Goal: Use online tool/utility: Utilize a website feature to perform a specific function

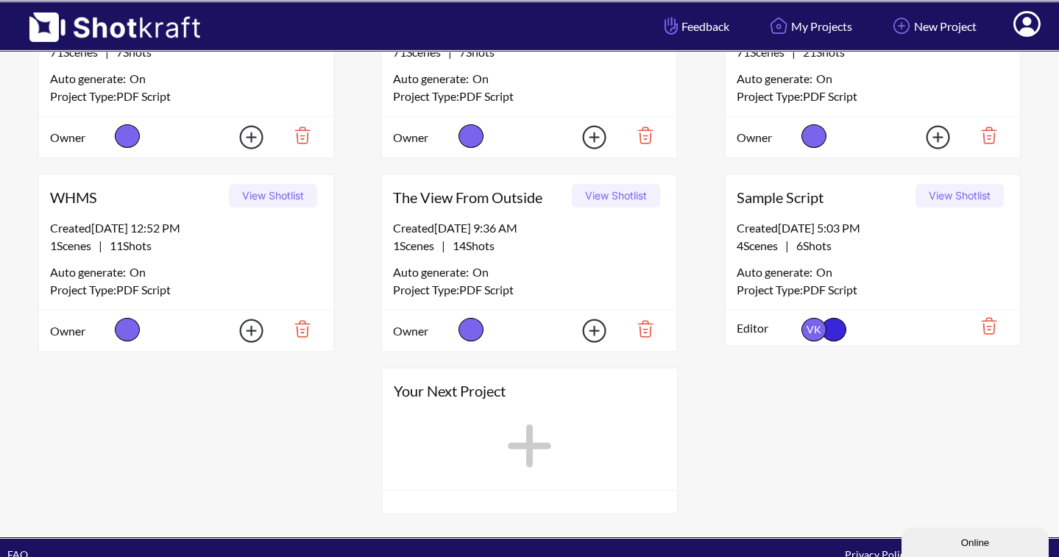
scroll to position [832, 0]
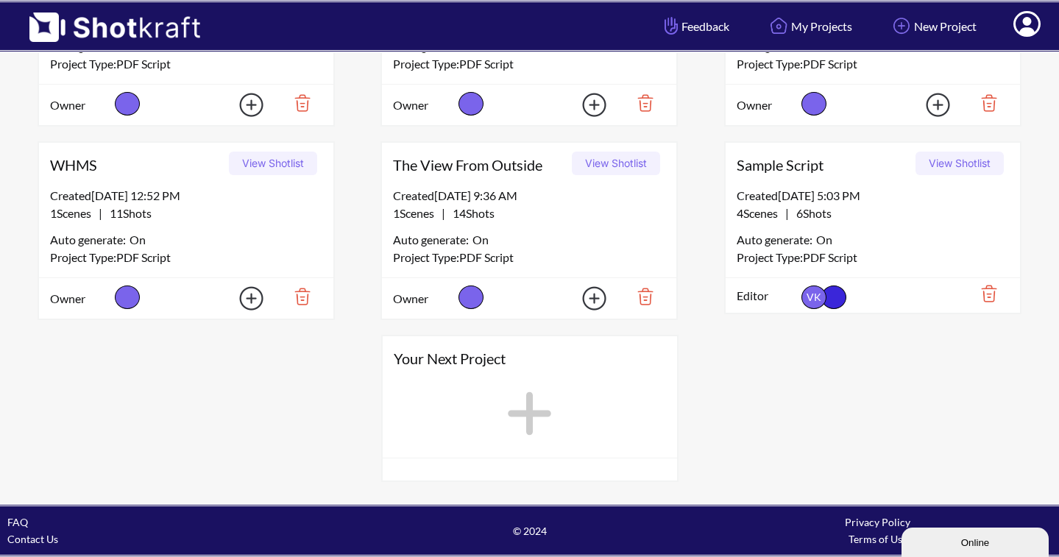
click at [531, 412] on icon at bounding box center [529, 413] width 43 height 43
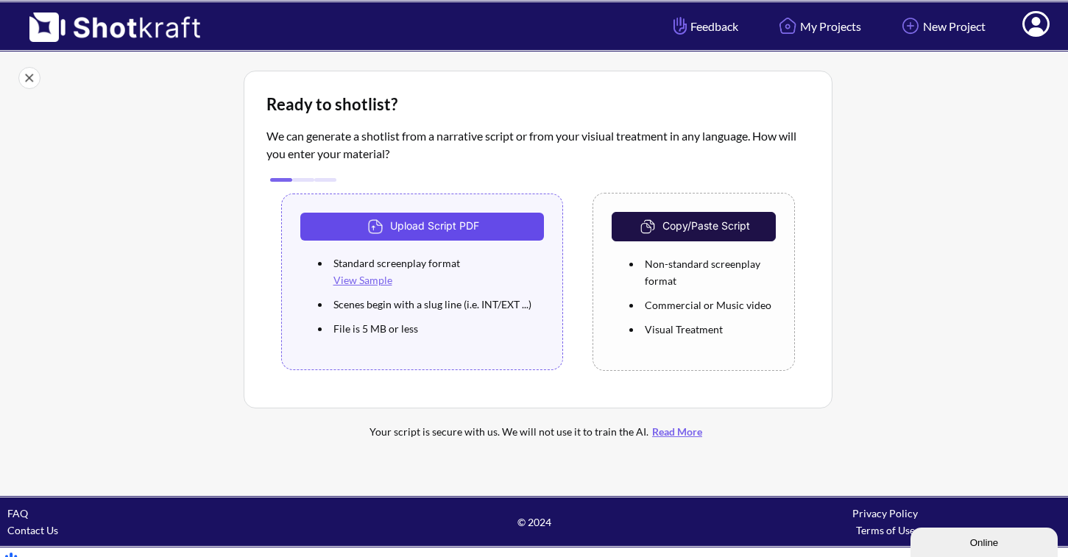
click at [486, 230] on button "Upload Script PDF" at bounding box center [422, 227] width 244 height 28
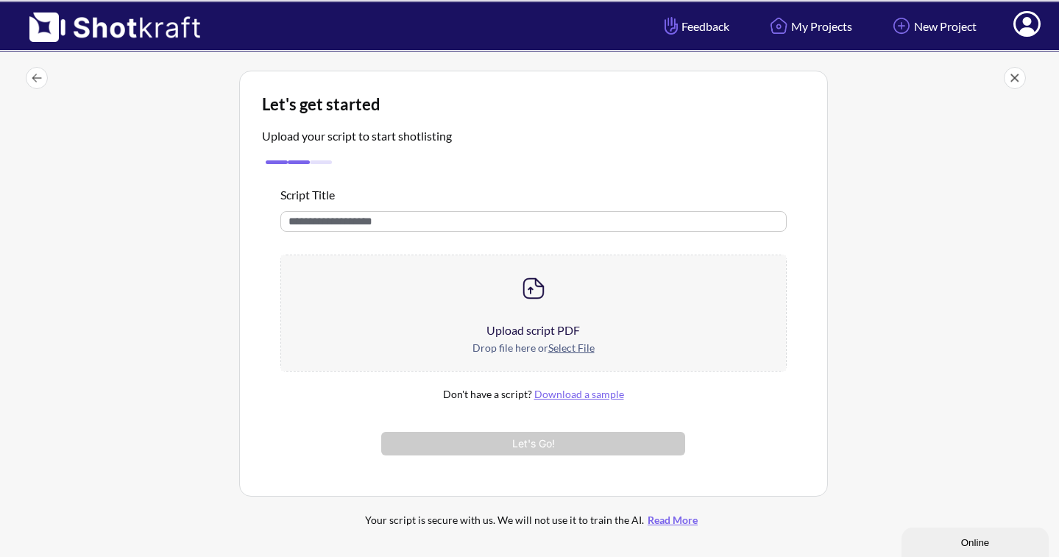
click at [455, 225] on input "text" at bounding box center [533, 221] width 506 height 21
type input "********"
click at [535, 286] on img at bounding box center [533, 288] width 29 height 29
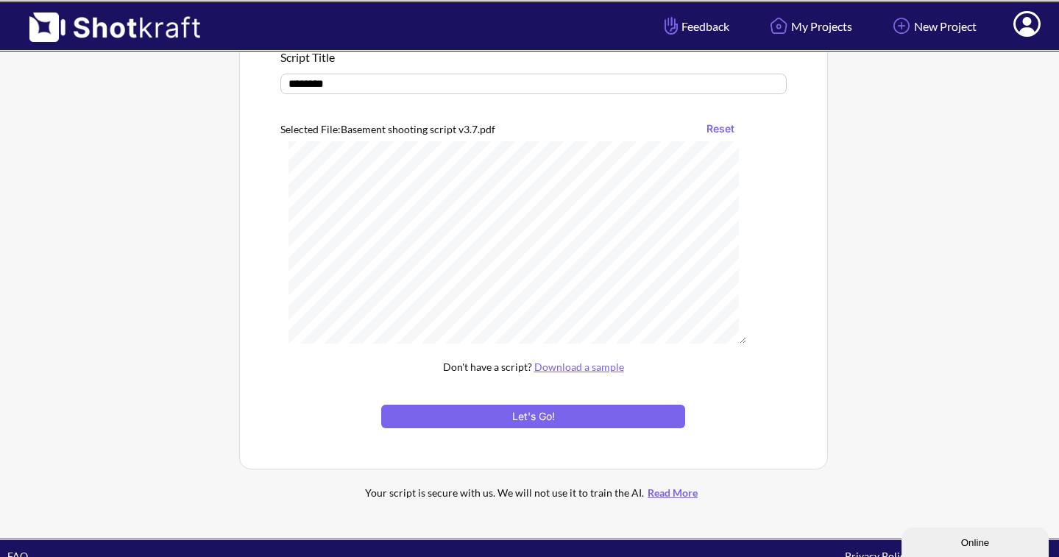
scroll to position [720, 0]
click at [564, 414] on button "Let's Go!" at bounding box center [532, 417] width 303 height 24
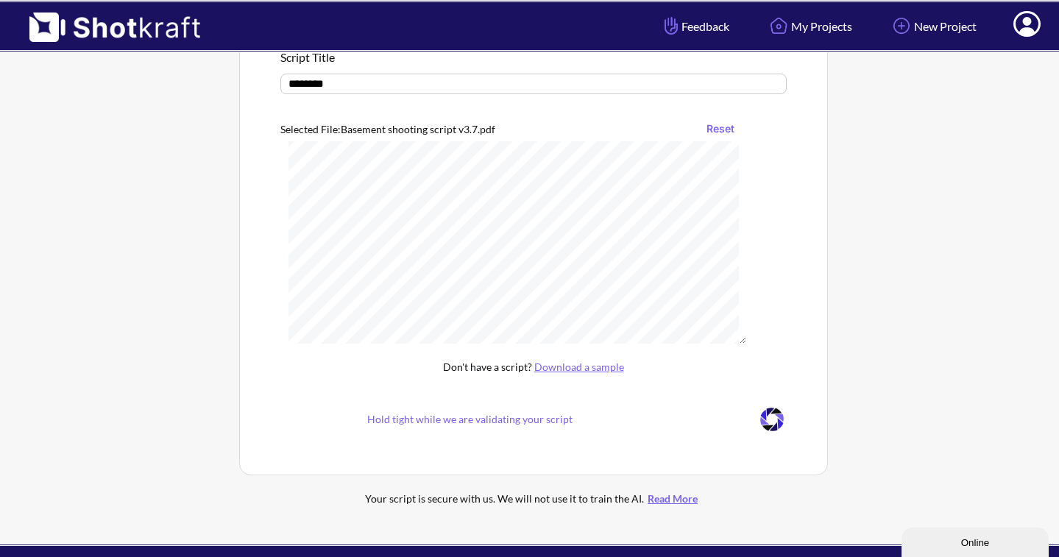
scroll to position [63, 0]
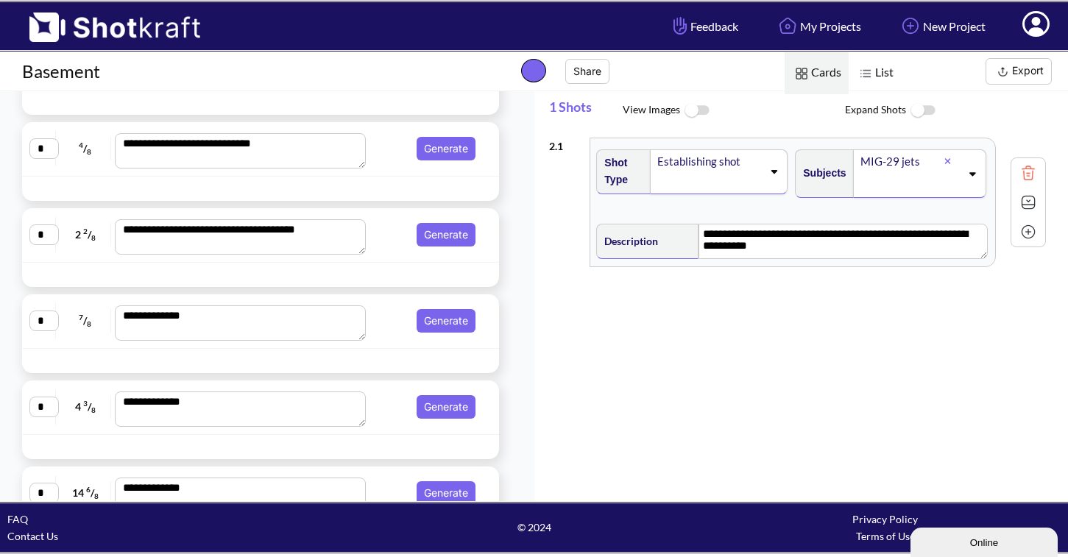
scroll to position [430, 0]
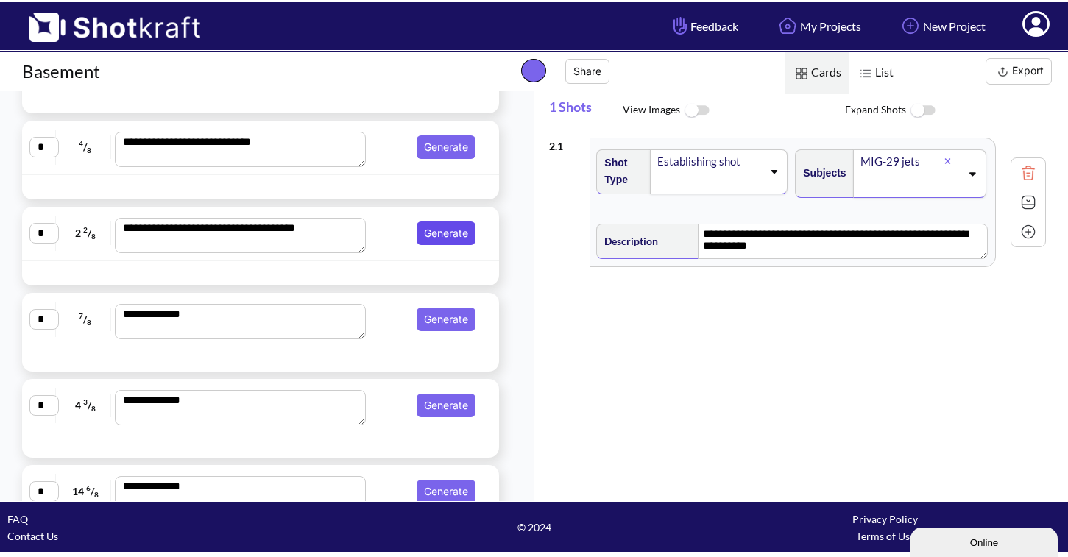
click at [435, 230] on button "Generate" at bounding box center [445, 233] width 59 height 24
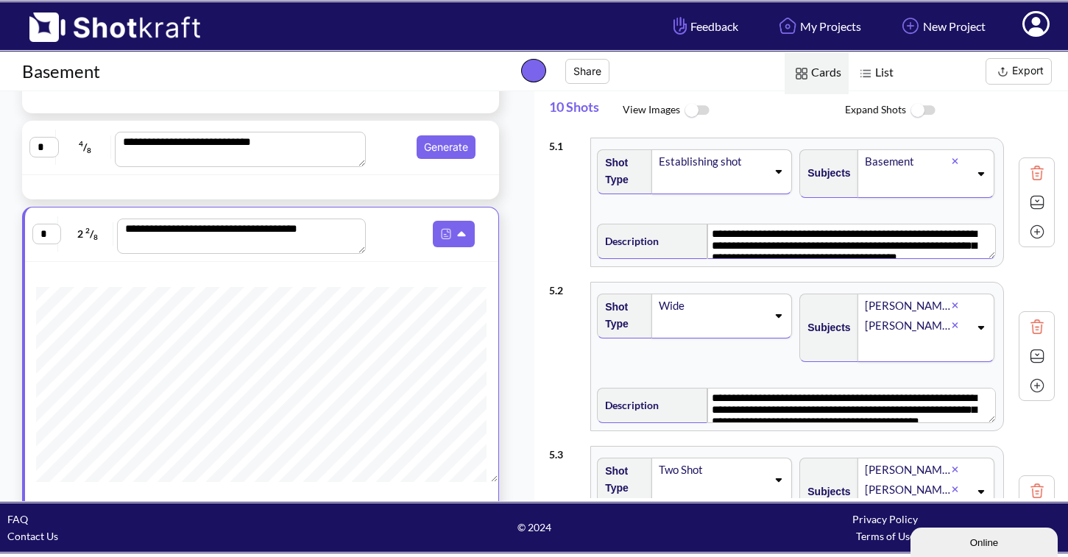
click at [863, 236] on textarea "**********" at bounding box center [851, 241] width 289 height 35
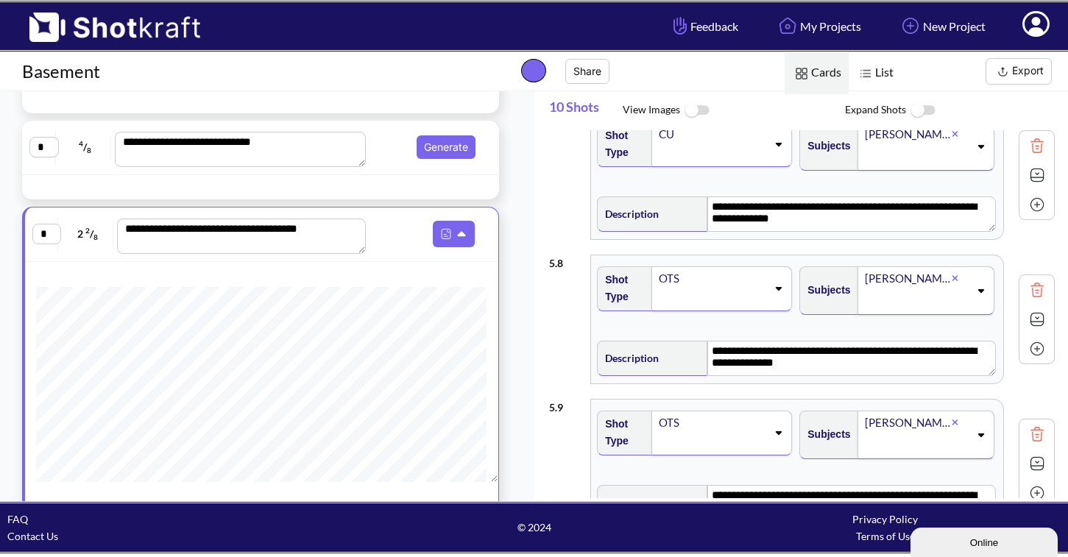
scroll to position [934, 0]
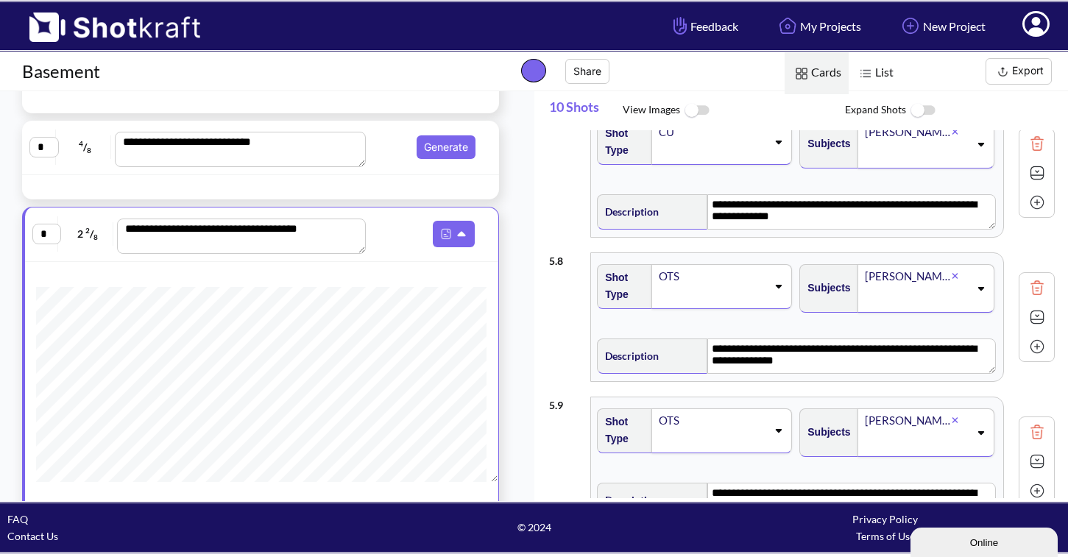
click at [953, 255] on div "**********" at bounding box center [797, 317] width 412 height 128
click at [1029, 287] on img at bounding box center [1037, 288] width 22 height 22
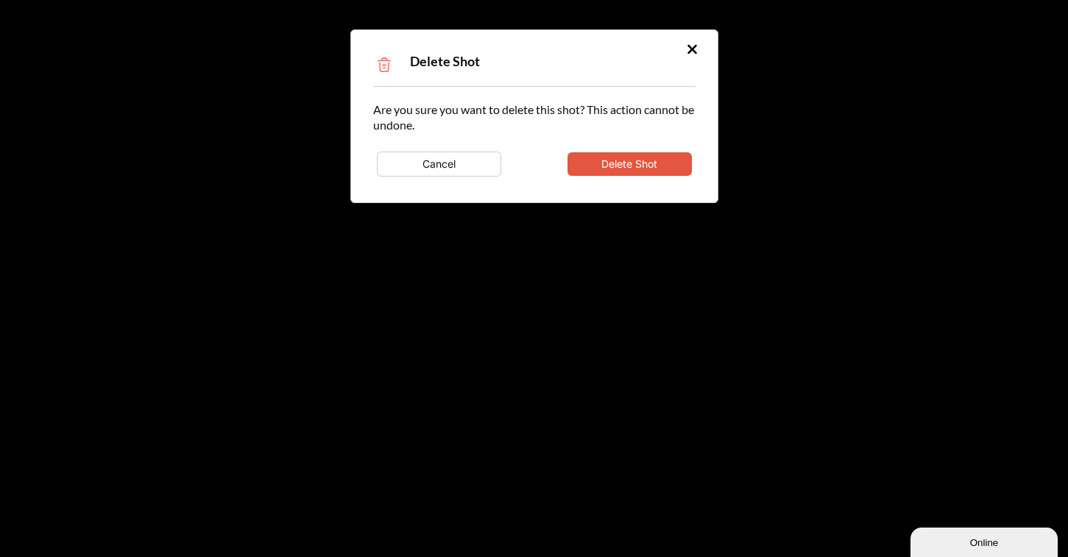
click at [650, 167] on button "Delete Shot" at bounding box center [629, 164] width 124 height 24
type textarea "**********"
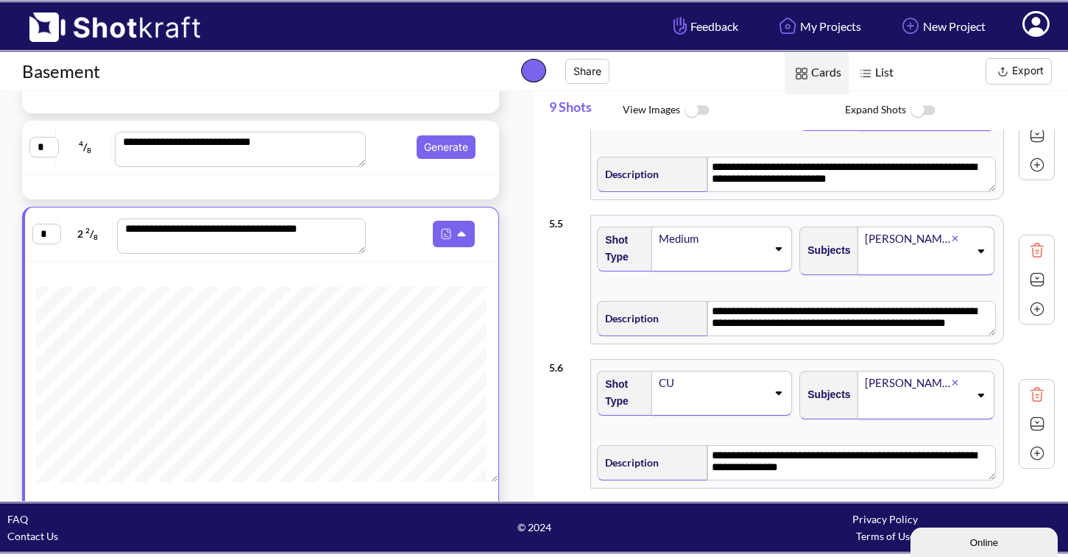
scroll to position [542, 0]
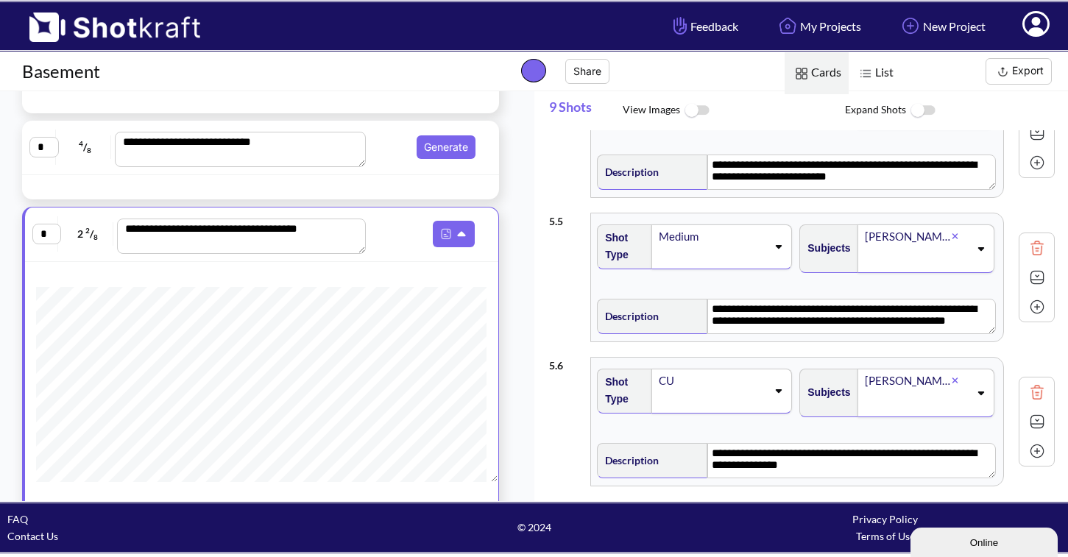
click at [980, 375] on div "[PERSON_NAME]" at bounding box center [926, 393] width 138 height 49
click at [1029, 391] on img at bounding box center [1037, 392] width 22 height 22
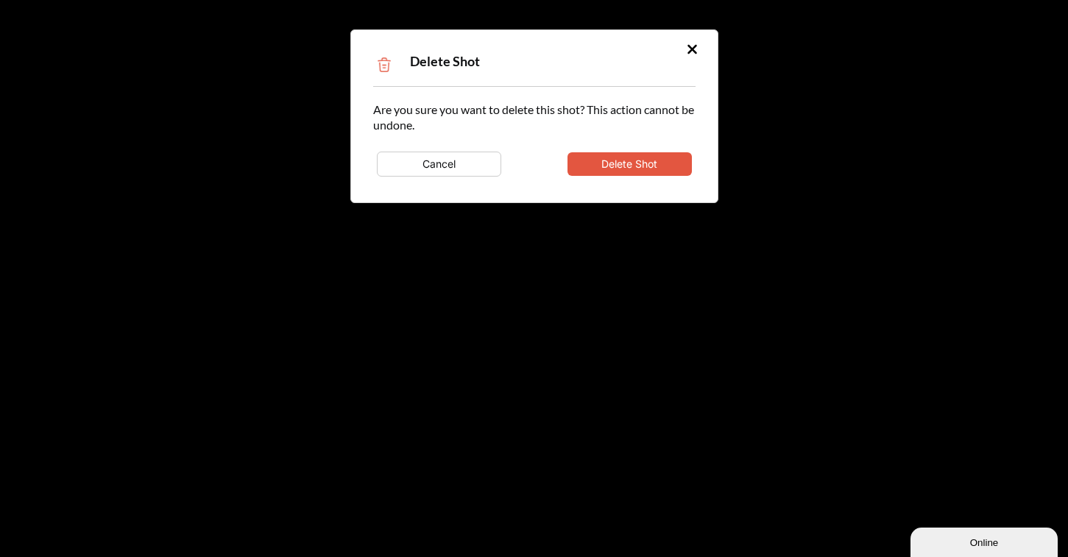
click at [617, 156] on button "Delete Shot" at bounding box center [629, 164] width 124 height 24
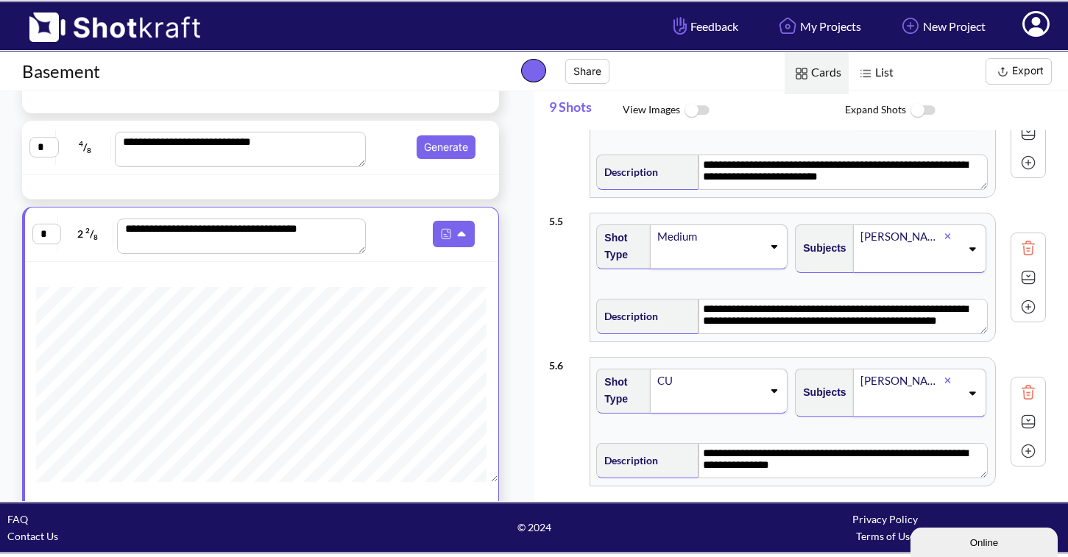
type textarea "**********"
click at [926, 112] on img at bounding box center [922, 111] width 33 height 32
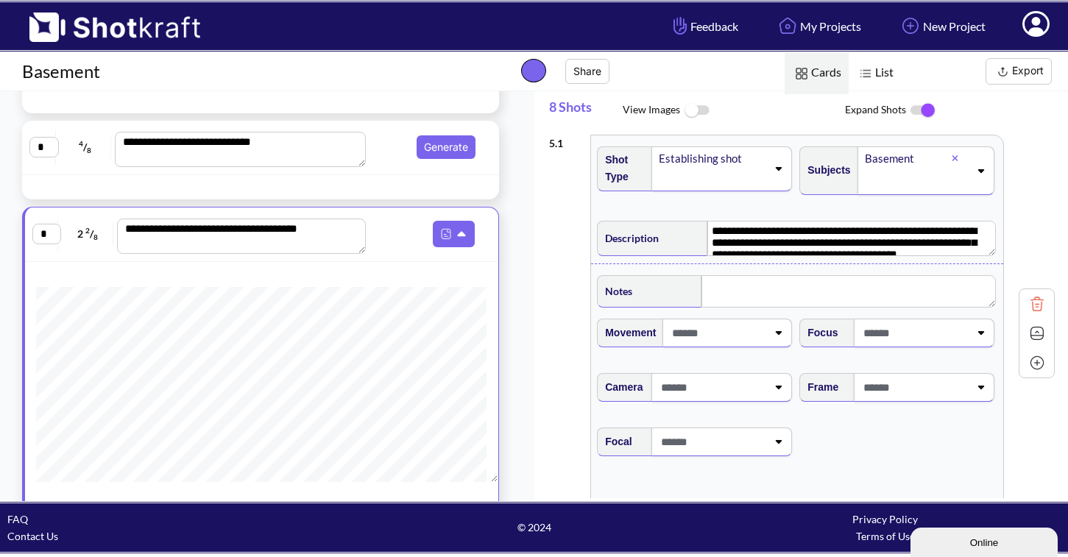
scroll to position [0, 0]
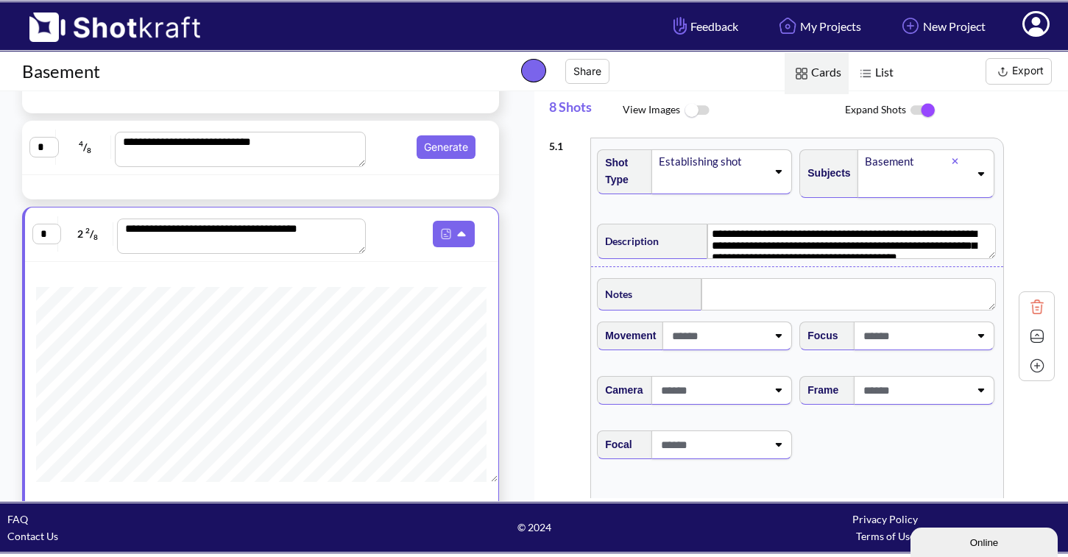
click at [774, 336] on icon at bounding box center [778, 335] width 20 height 10
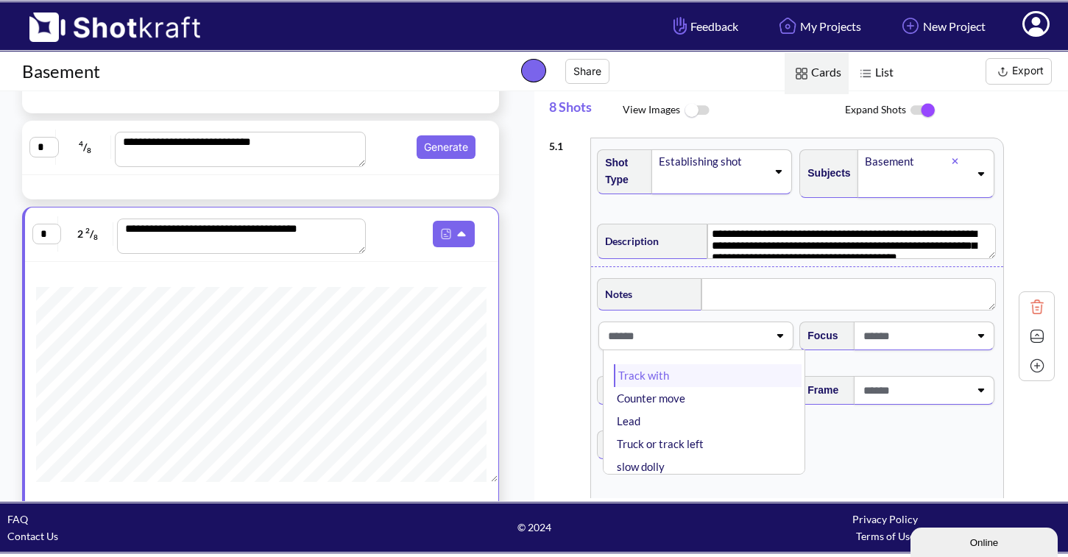
click at [756, 380] on li "Track with" at bounding box center [708, 375] width 188 height 23
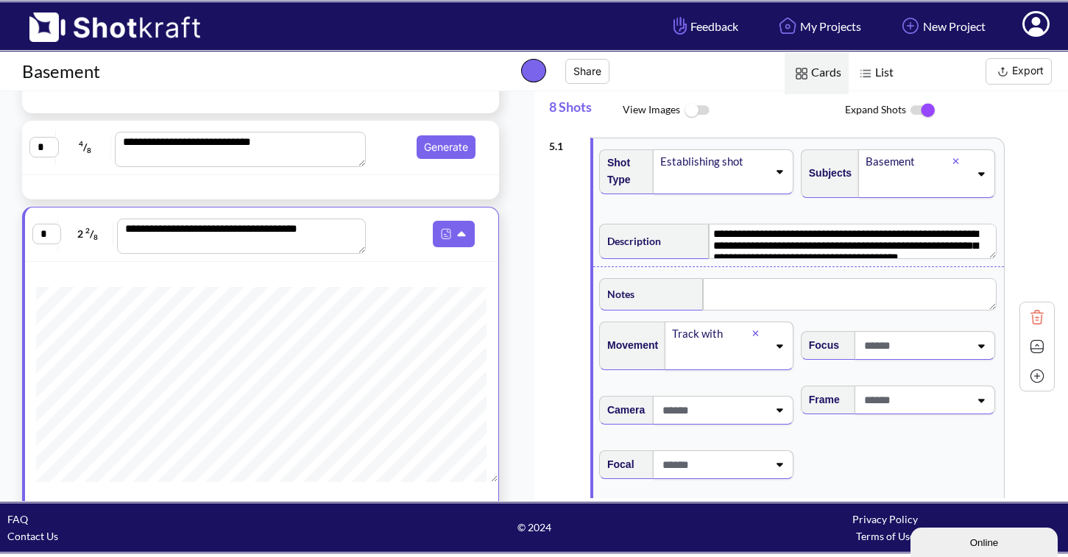
click at [776, 413] on icon at bounding box center [779, 411] width 7 height 4
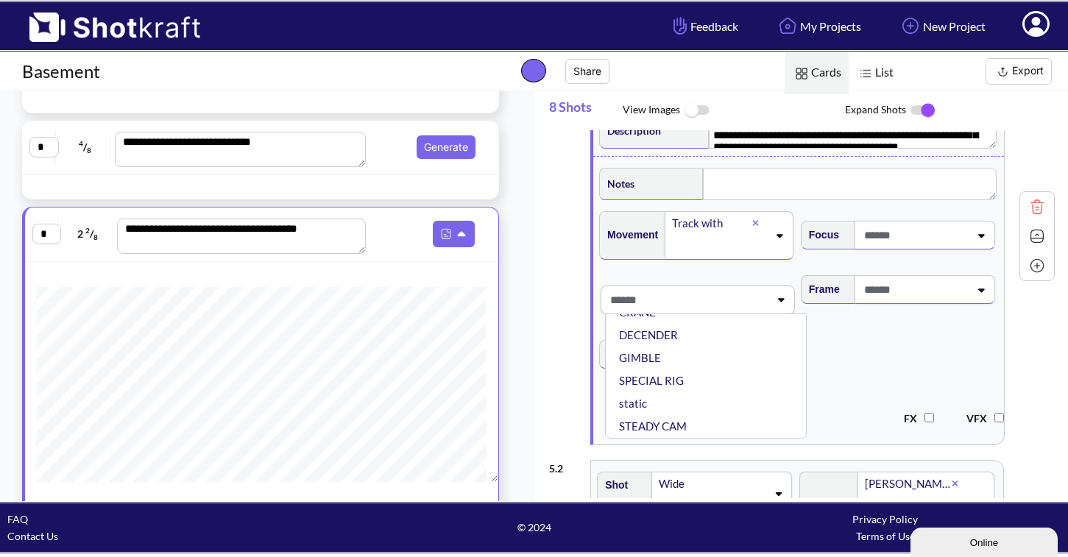
scroll to position [112, 0]
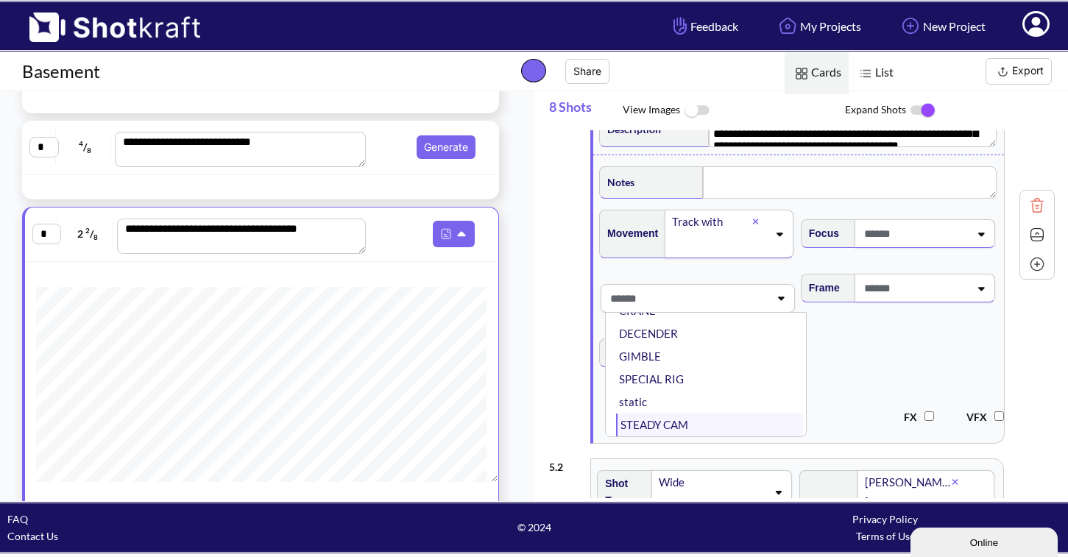
click at [728, 428] on li "STEADY CAM" at bounding box center [709, 425] width 187 height 23
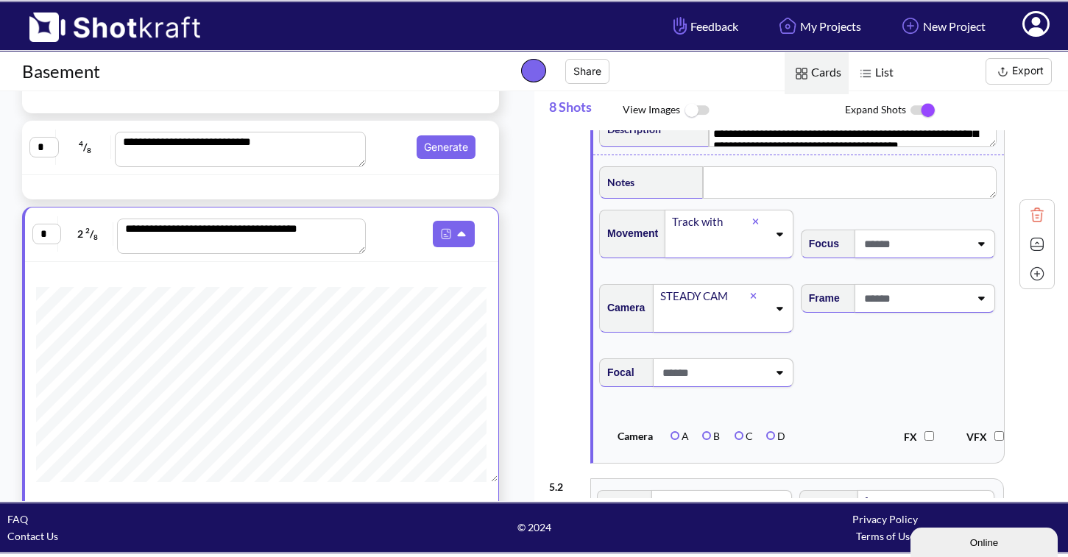
click at [776, 377] on icon at bounding box center [779, 372] width 20 height 10
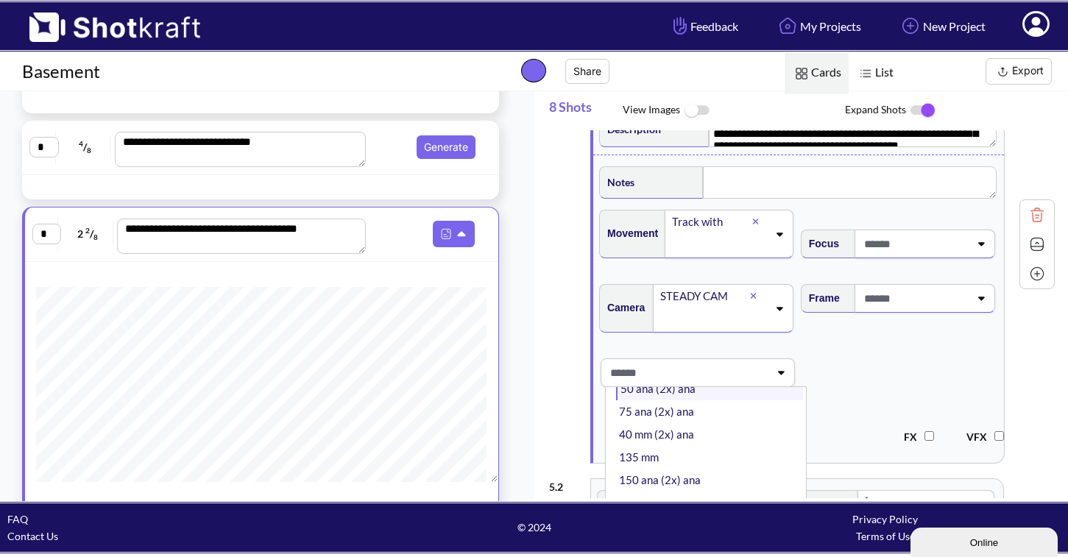
scroll to position [48, 0]
click at [723, 441] on li "40 mm (2x) ana" at bounding box center [709, 433] width 187 height 23
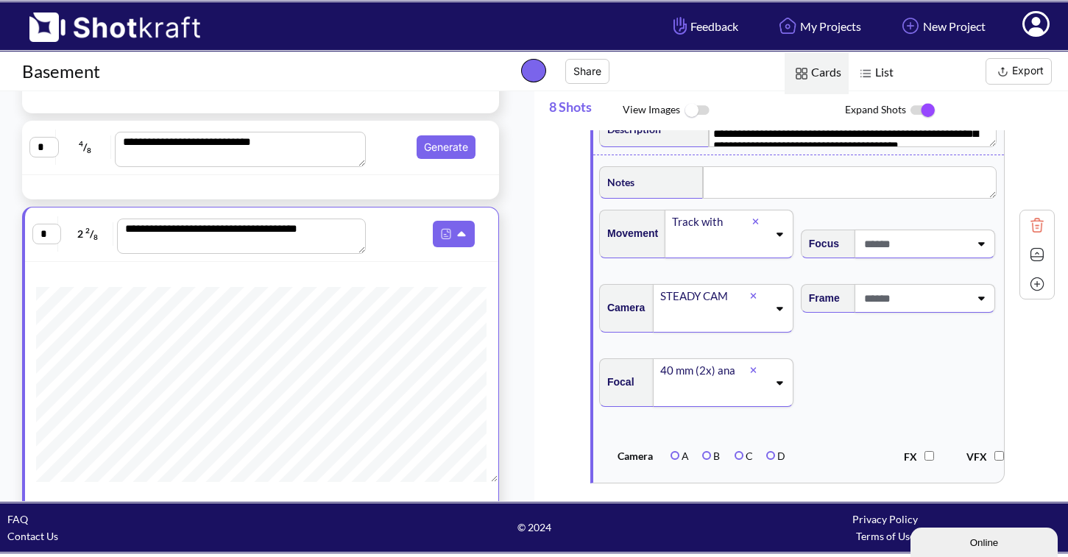
click at [973, 249] on icon at bounding box center [981, 243] width 20 height 10
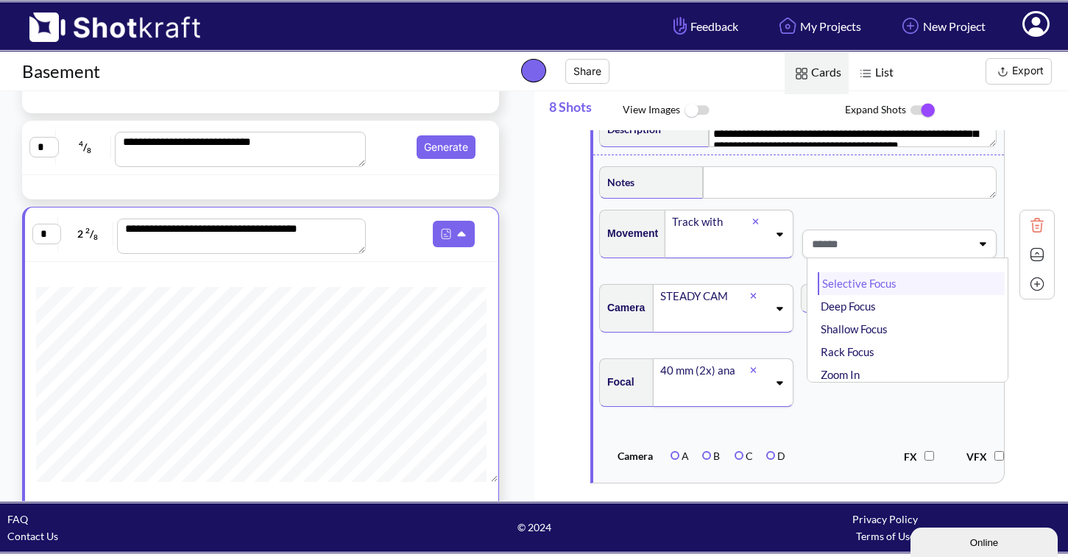
click at [953, 291] on li "Selective Focus" at bounding box center [911, 283] width 187 height 23
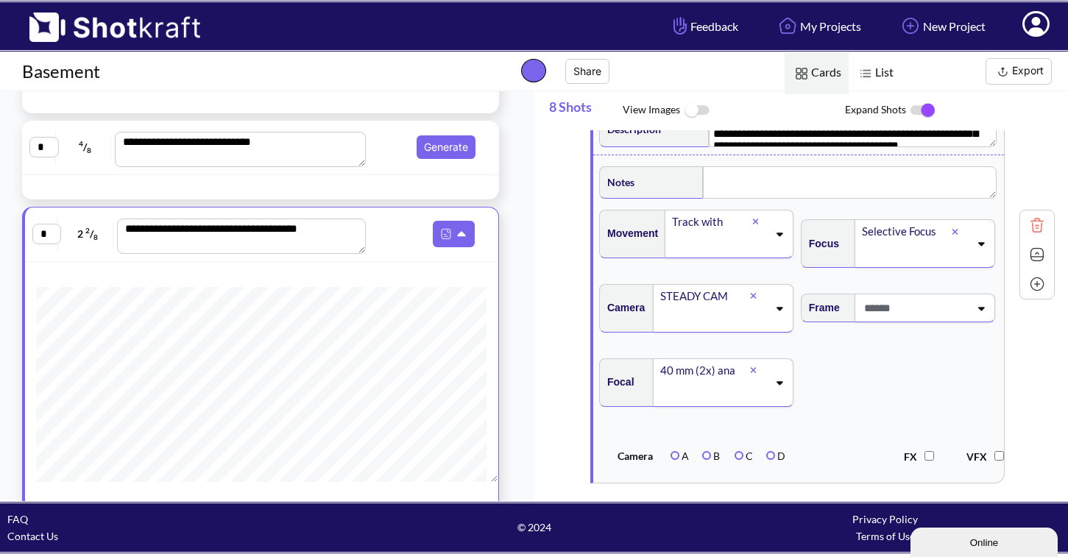
click at [976, 313] on icon at bounding box center [981, 308] width 20 height 10
click at [957, 350] on li "Balanced" at bounding box center [911, 347] width 187 height 23
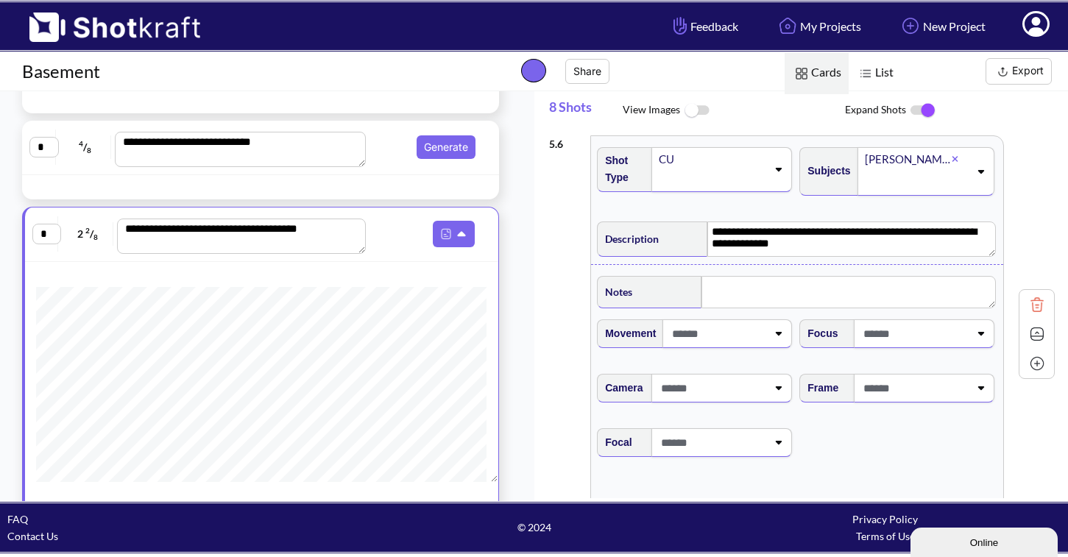
scroll to position [2167, 0]
click at [772, 337] on icon at bounding box center [778, 332] width 20 height 10
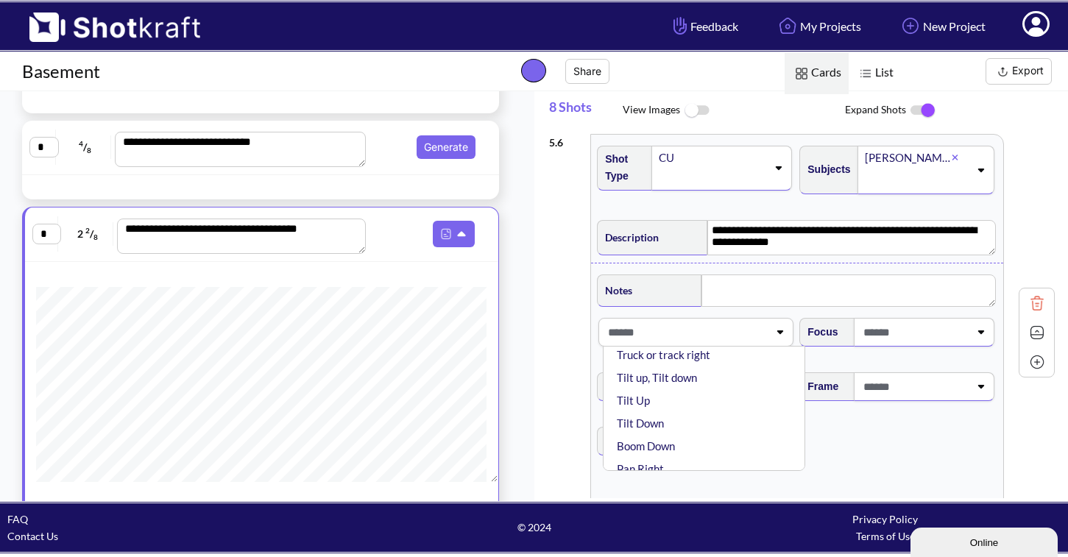
scroll to position [0, 0]
click at [709, 344] on span at bounding box center [685, 332] width 163 height 24
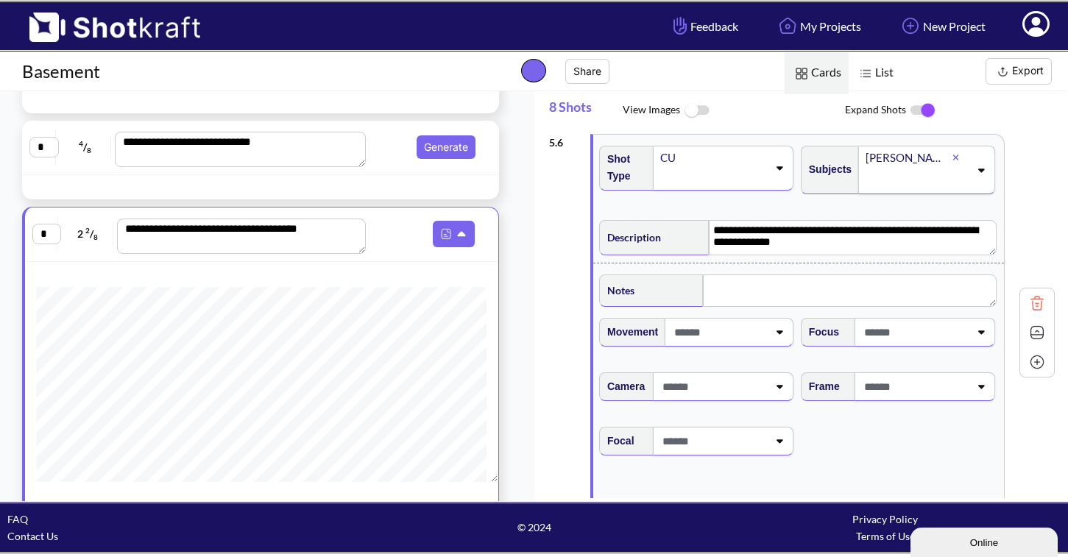
click at [716, 399] on span at bounding box center [713, 387] width 109 height 24
click at [706, 461] on li "STATIC" at bounding box center [709, 449] width 187 height 23
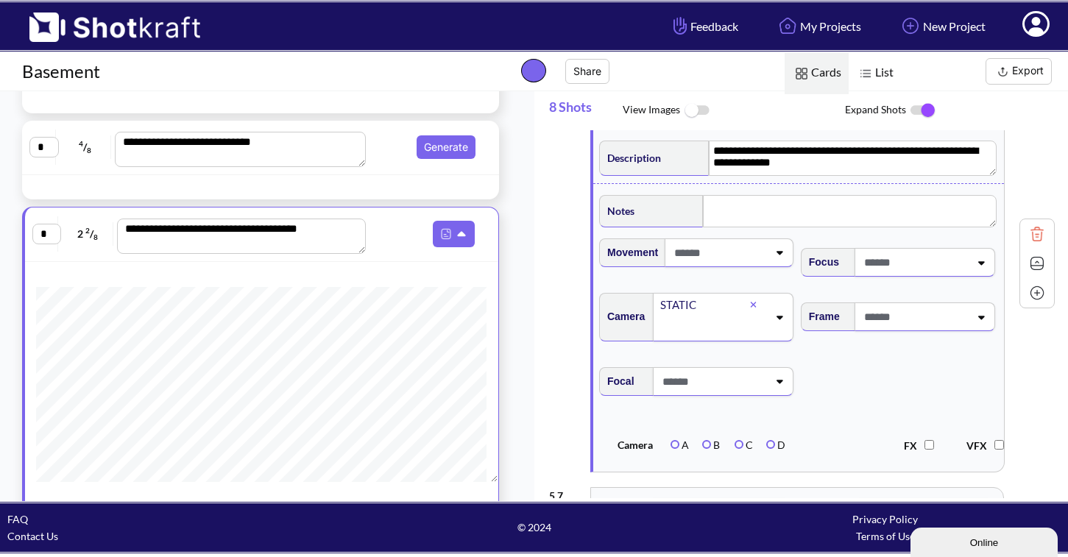
scroll to position [2249, 0]
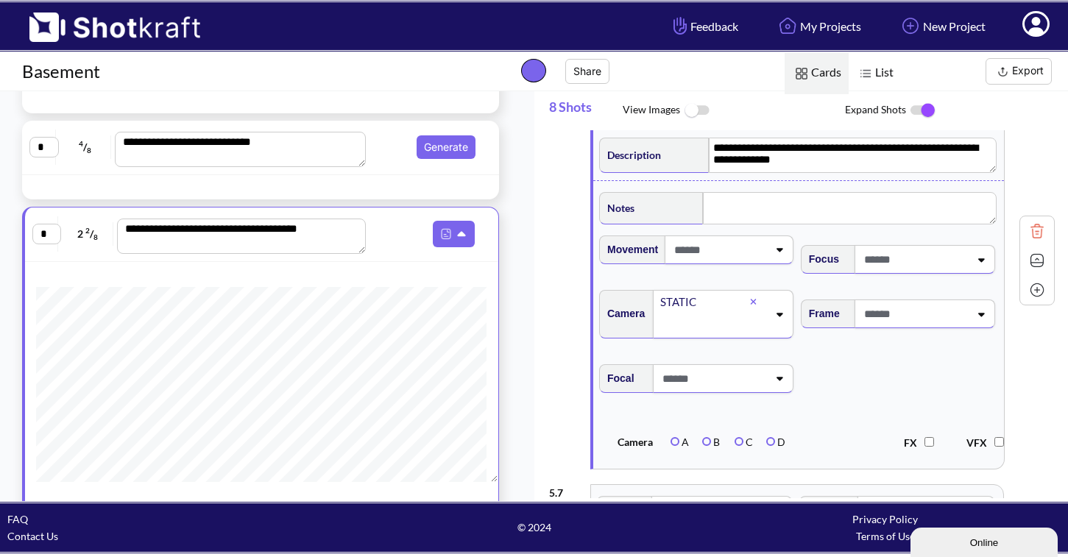
click at [774, 393] on div at bounding box center [723, 378] width 140 height 29
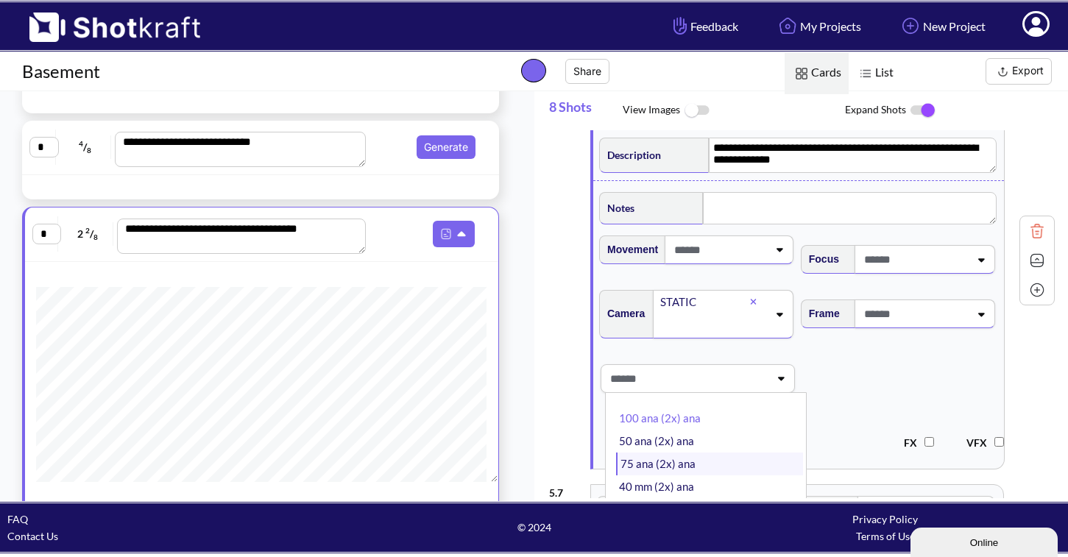
click at [750, 475] on li "75 ana (2x) ana" at bounding box center [709, 464] width 187 height 23
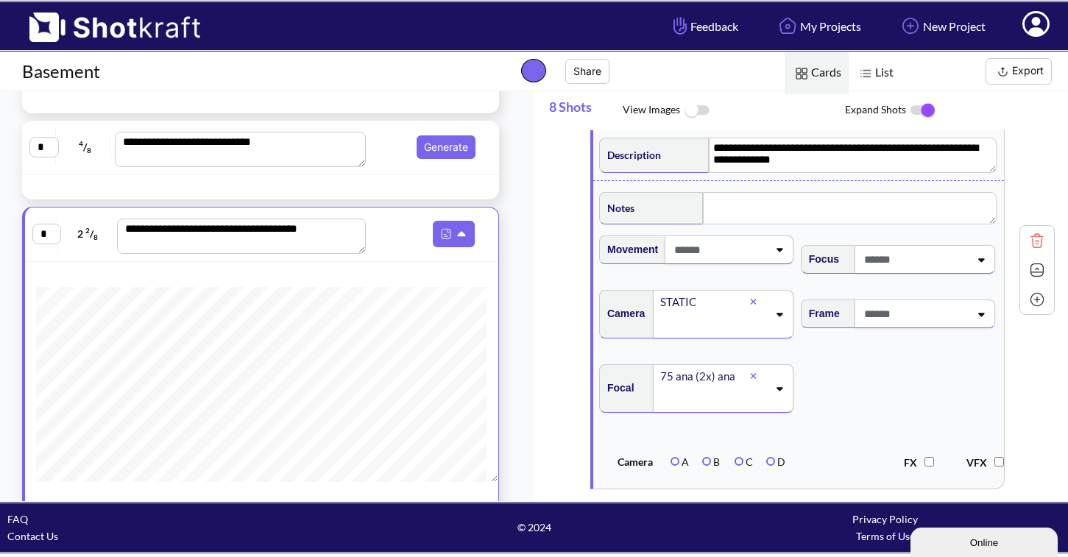
click at [978, 316] on icon at bounding box center [981, 315] width 7 height 4
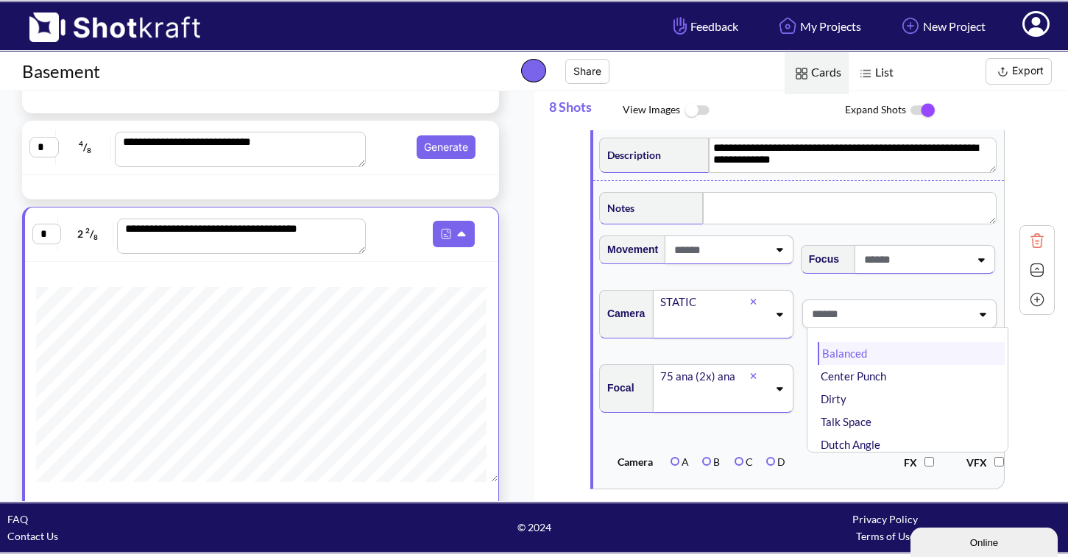
click at [936, 365] on li "Balanced" at bounding box center [911, 353] width 187 height 23
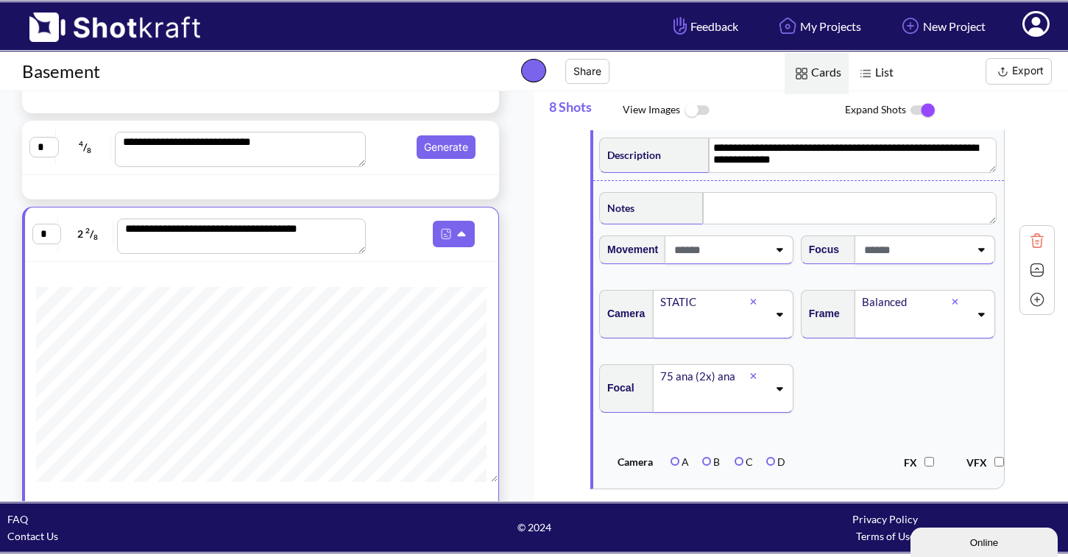
click at [971, 255] on icon at bounding box center [981, 249] width 20 height 10
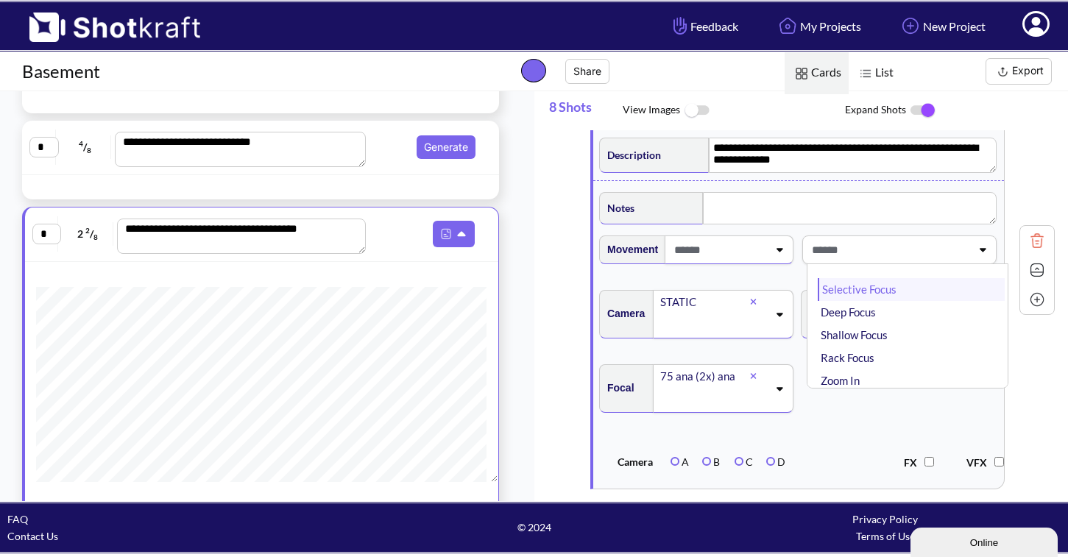
click at [944, 301] on li "Selective Focus" at bounding box center [911, 289] width 187 height 23
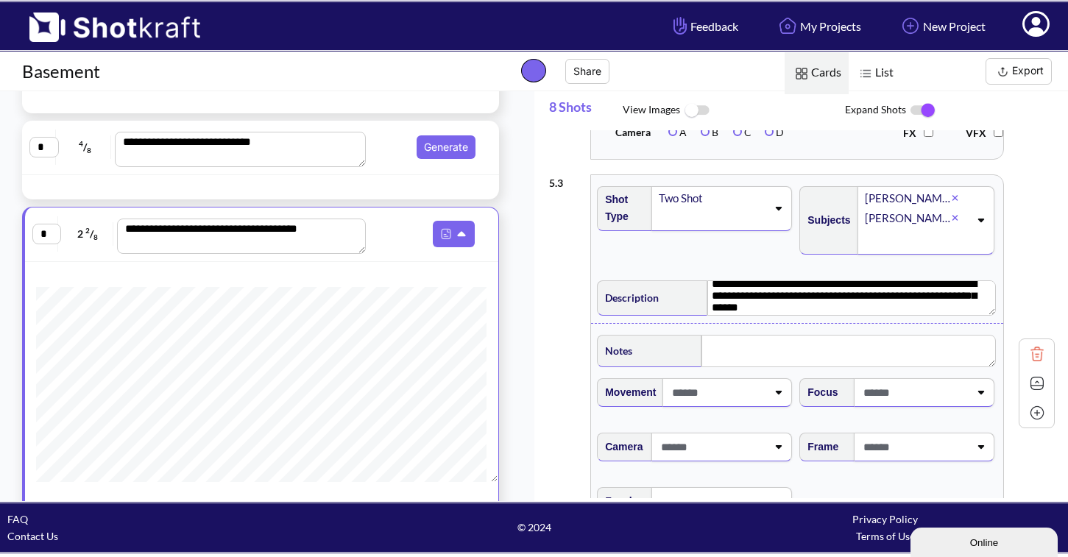
scroll to position [801, 0]
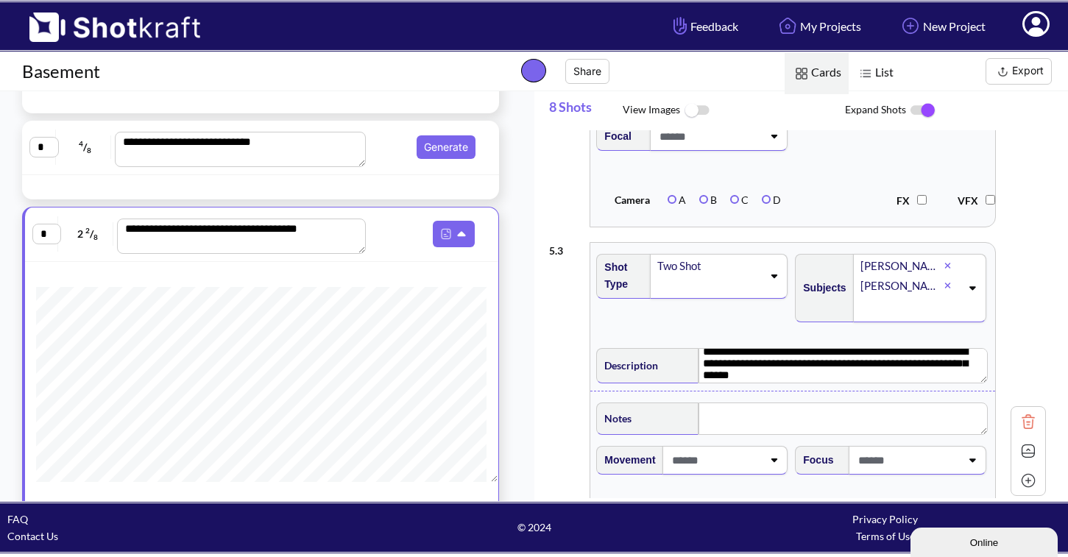
click at [702, 111] on img at bounding box center [696, 111] width 33 height 32
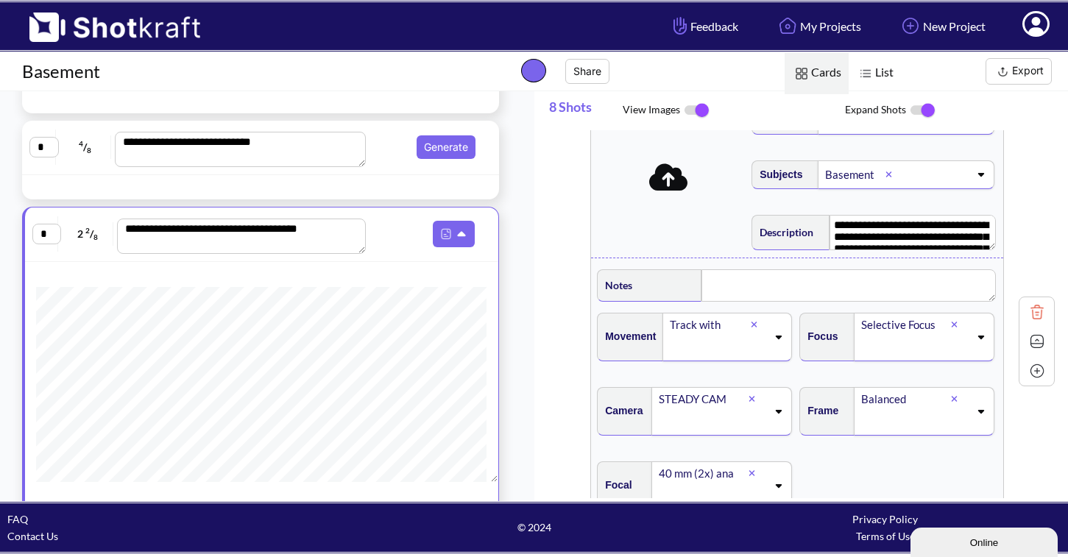
scroll to position [0, 0]
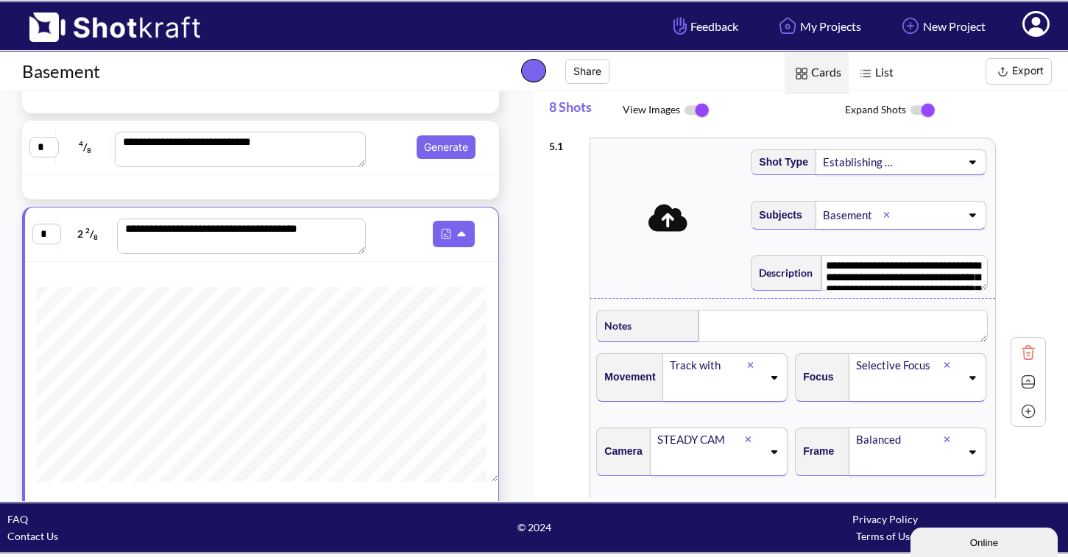
click at [667, 228] on icon at bounding box center [667, 218] width 39 height 27
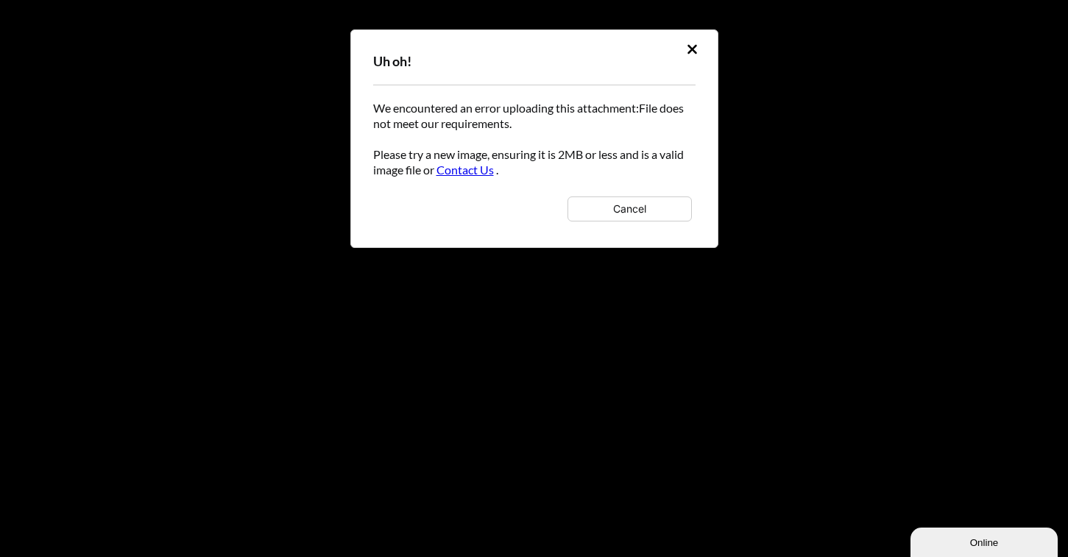
click at [689, 46] on icon at bounding box center [692, 49] width 10 height 10
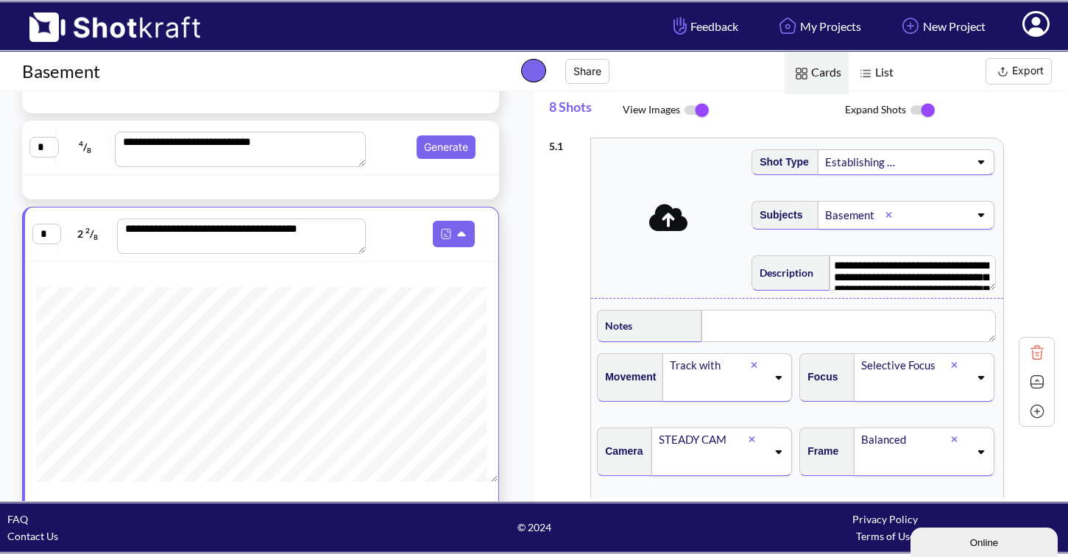
click at [673, 220] on icon at bounding box center [668, 218] width 39 height 27
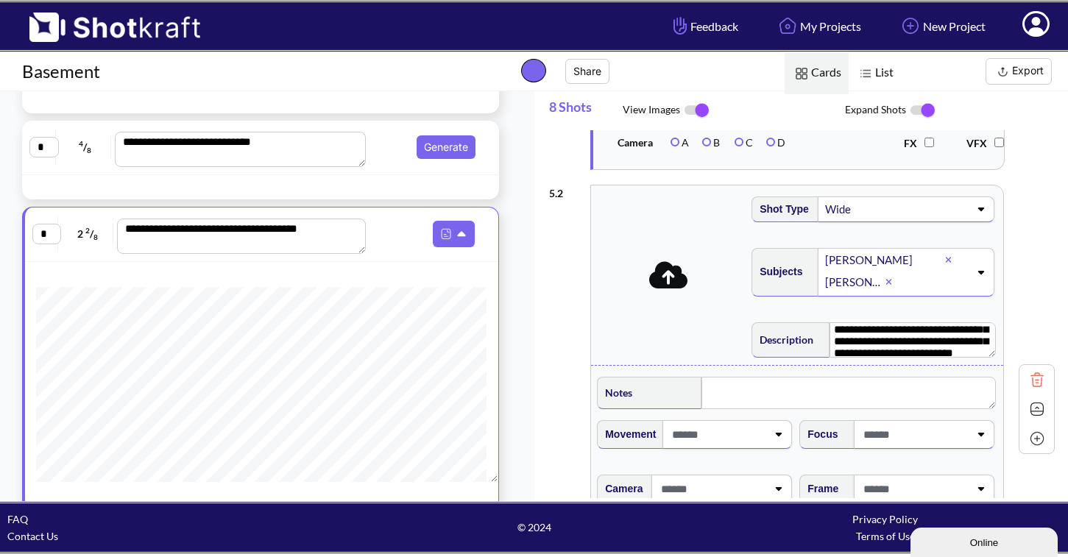
scroll to position [462, 0]
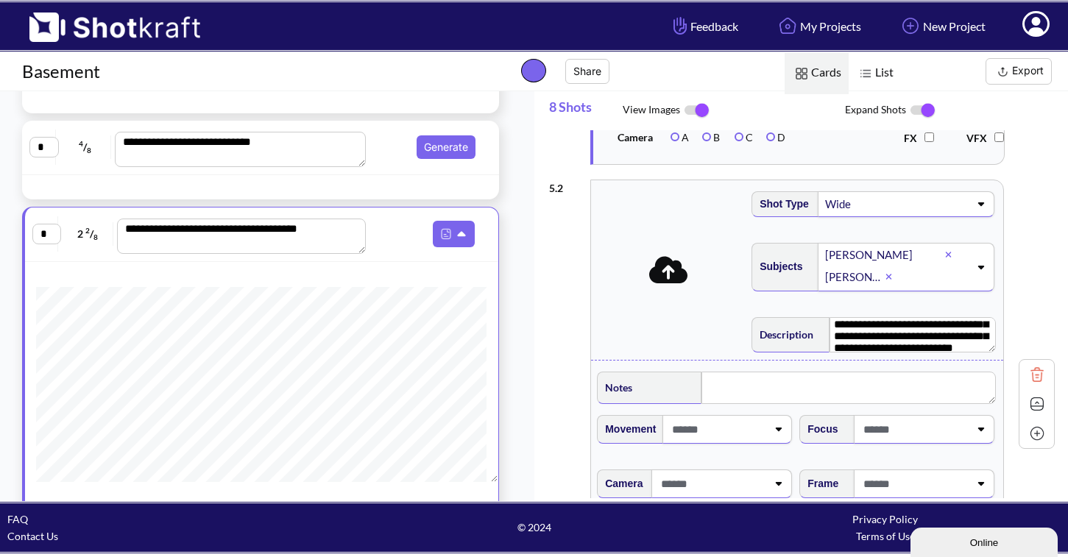
click at [672, 283] on icon at bounding box center [668, 269] width 39 height 27
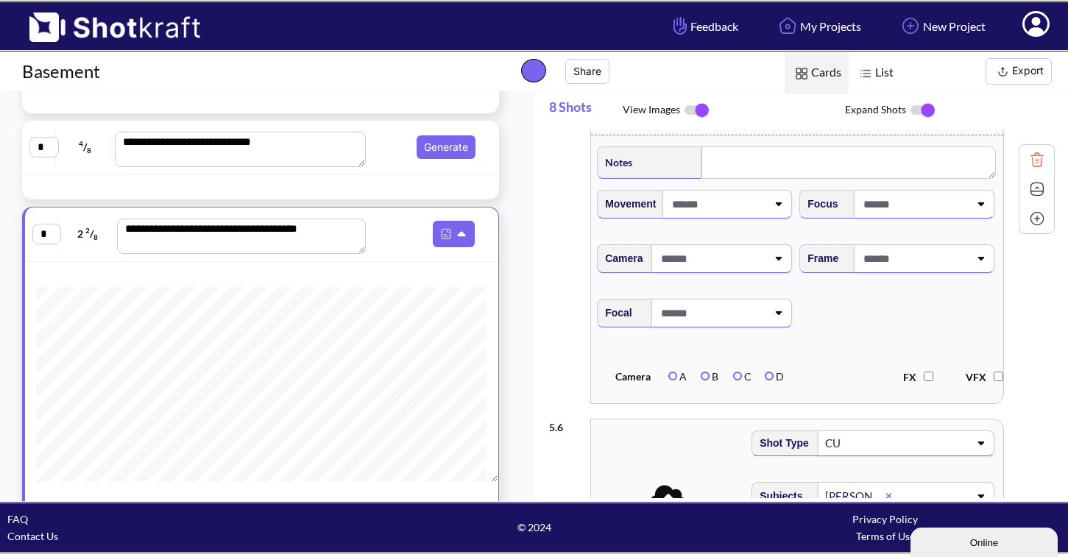
scroll to position [2063, 0]
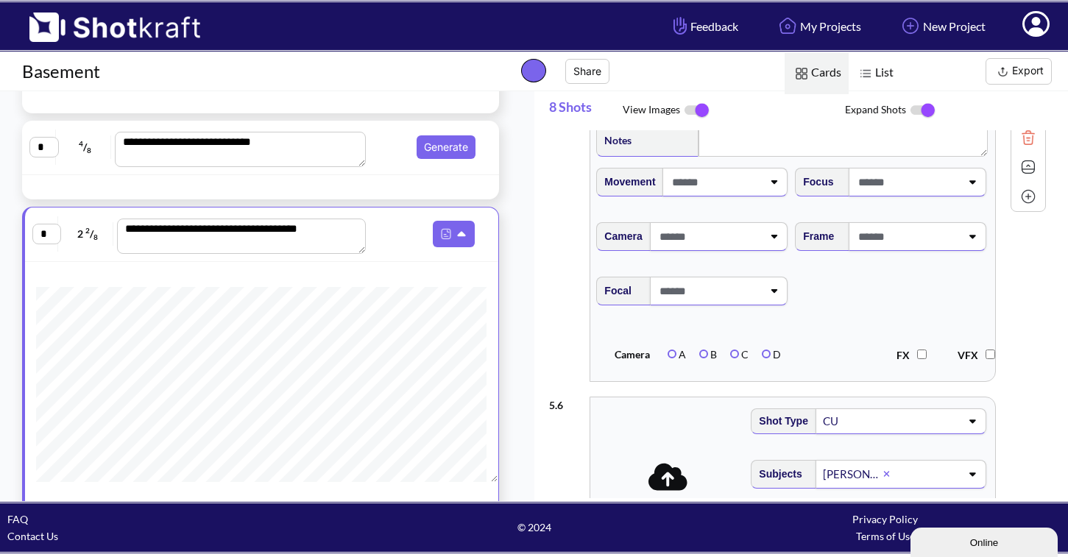
click at [1019, 71] on button "Export" at bounding box center [1018, 71] width 66 height 26
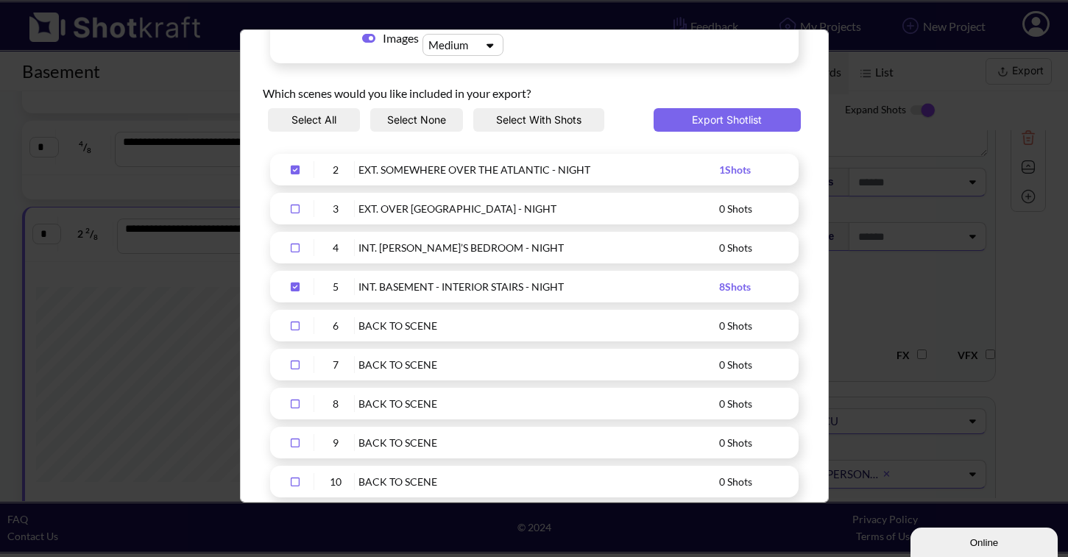
scroll to position [159, 0]
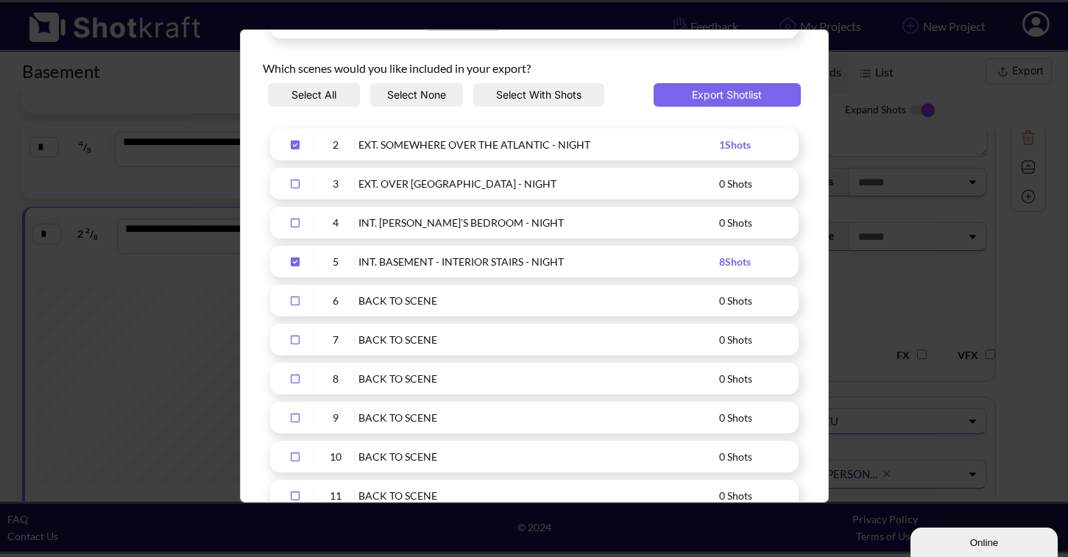
click at [510, 96] on button "Select With Shots" at bounding box center [538, 95] width 131 height 24
click at [295, 145] on icon "Upload Script" at bounding box center [295, 145] width 9 height 9
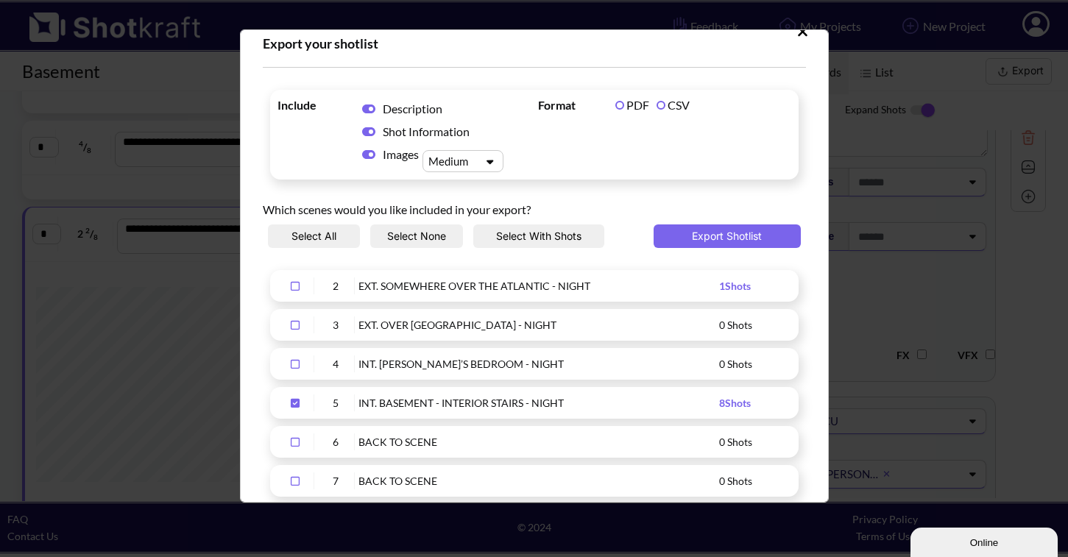
scroll to position [14, 0]
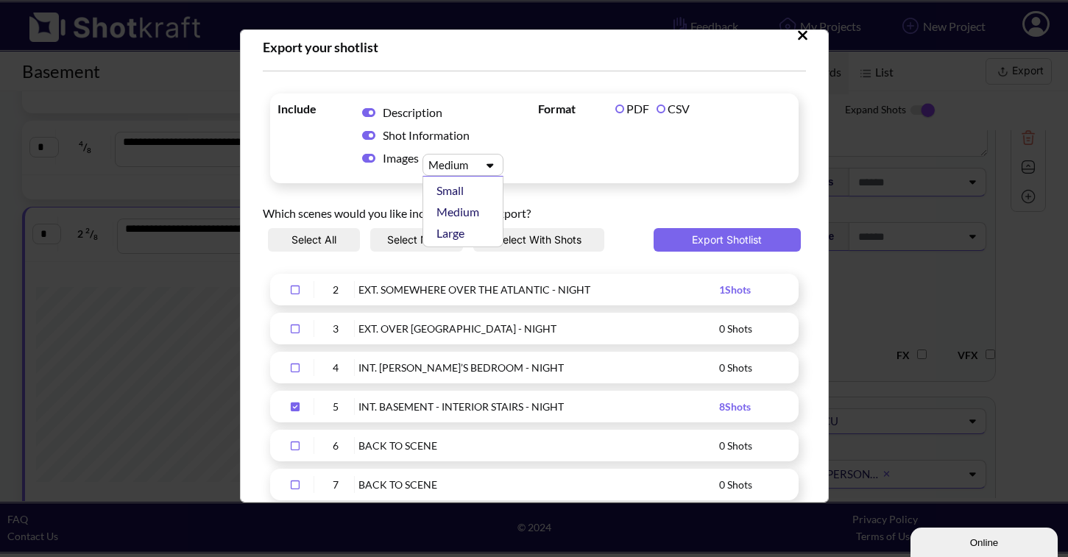
click at [489, 166] on icon "Upload Script" at bounding box center [489, 165] width 7 height 4
click at [489, 227] on div "Large" at bounding box center [466, 232] width 66 height 21
click at [715, 241] on button "Export Shotlist" at bounding box center [726, 240] width 147 height 24
